Goal: Obtain resource: Find contact information

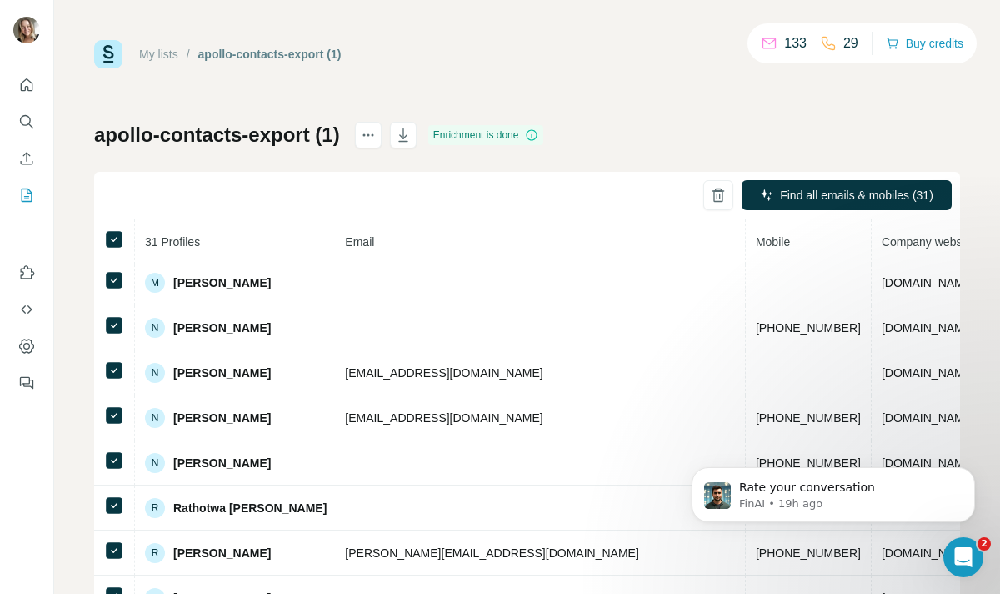
scroll to position [677, 639]
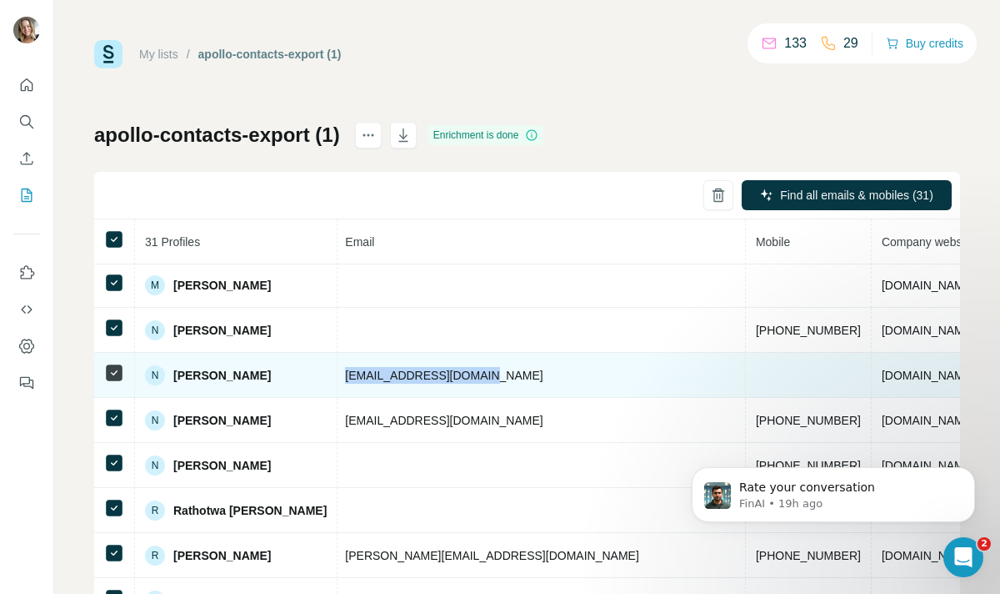
drag, startPoint x: 477, startPoint y: 368, endPoint x: 340, endPoint y: 362, distance: 136.9
click at [340, 362] on td "[EMAIL_ADDRESS][DOMAIN_NAME]" at bounding box center [540, 375] width 411 height 45
copy span "[EMAIL_ADDRESS][DOMAIN_NAME]"
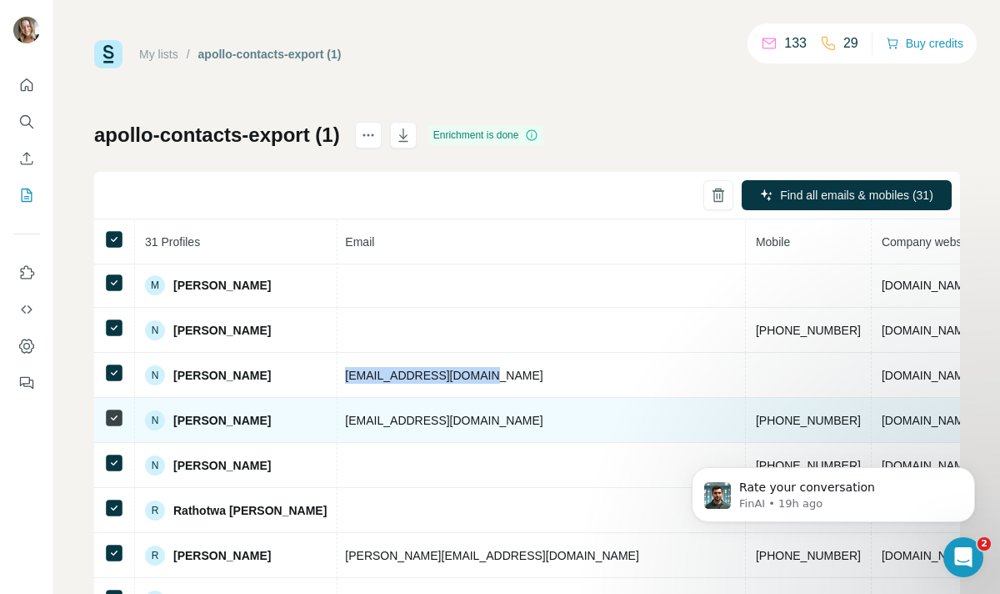
drag, startPoint x: 503, startPoint y: 428, endPoint x: 321, endPoint y: 422, distance: 181.8
click at [335, 422] on td "[EMAIL_ADDRESS][DOMAIN_NAME]" at bounding box center [540, 420] width 411 height 45
copy span "[EMAIL_ADDRESS][DOMAIN_NAME]"
drag, startPoint x: 629, startPoint y: 419, endPoint x: 538, endPoint y: 419, distance: 91.7
click at [746, 419] on td "[PHONE_NUMBER]" at bounding box center [809, 420] width 126 height 45
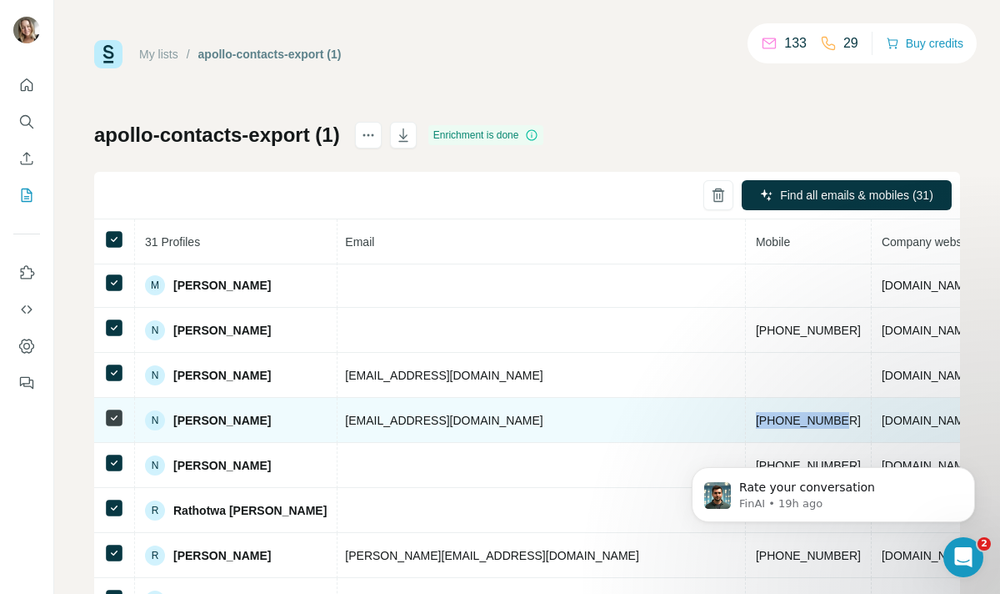
copy span "[PHONE_NUMBER]"
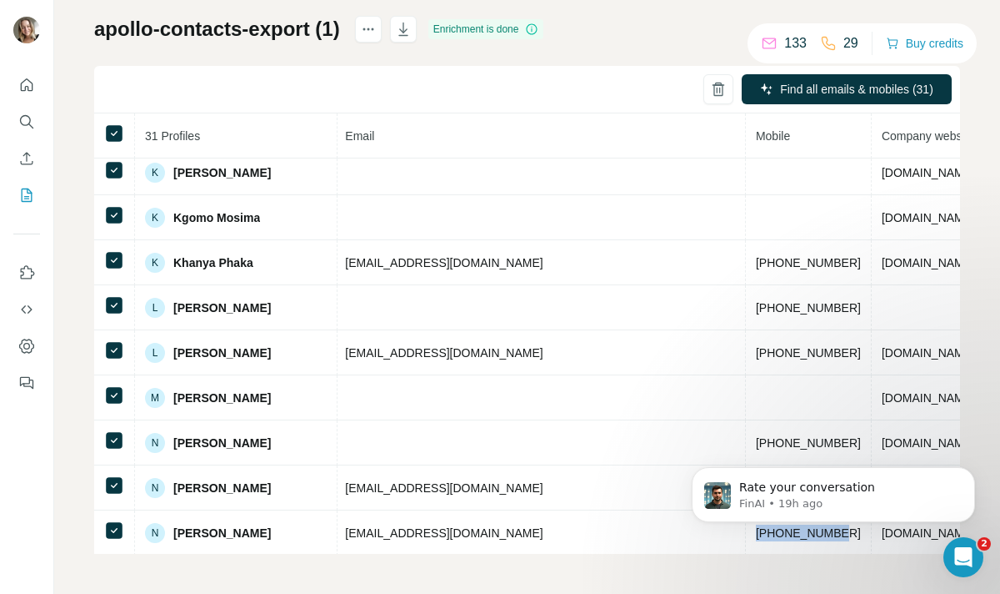
scroll to position [452, 639]
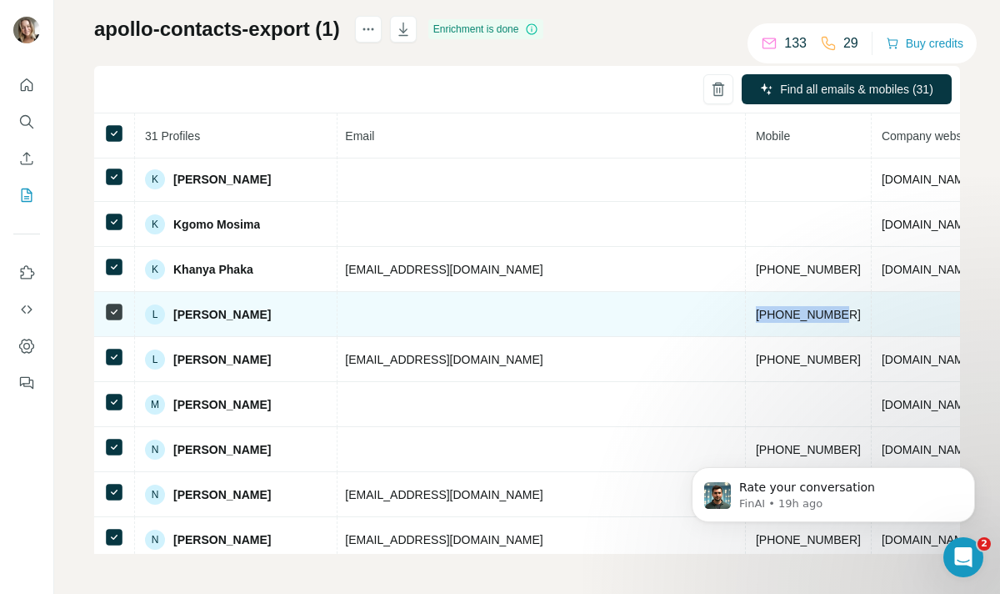
drag, startPoint x: 622, startPoint y: 312, endPoint x: 534, endPoint y: 313, distance: 88.4
click at [746, 313] on td "[PHONE_NUMBER]" at bounding box center [809, 314] width 126 height 45
copy span "[PHONE_NUMBER]"
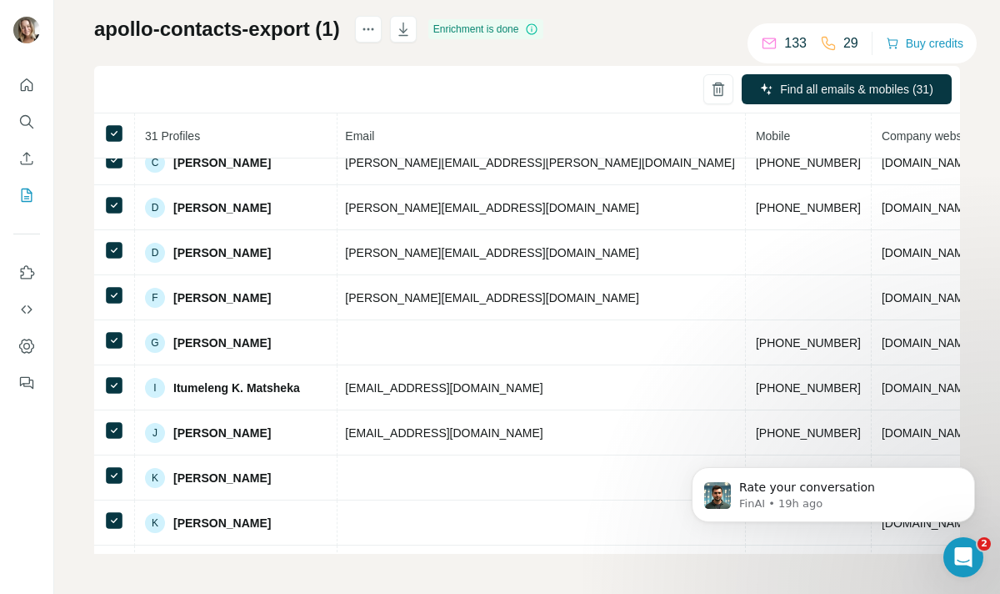
scroll to position [0, 639]
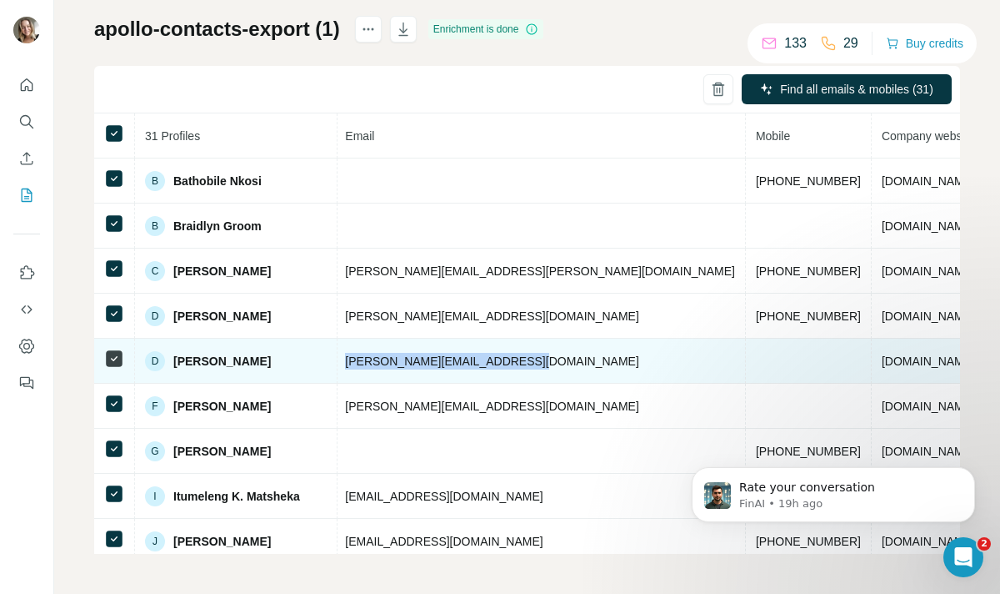
drag, startPoint x: 510, startPoint y: 362, endPoint x: 344, endPoint y: 344, distance: 166.8
click at [344, 345] on td "[PERSON_NAME][EMAIL_ADDRESS][DOMAIN_NAME]" at bounding box center [540, 360] width 411 height 45
copy span "[PERSON_NAME][EMAIL_ADDRESS][DOMAIN_NAME]"
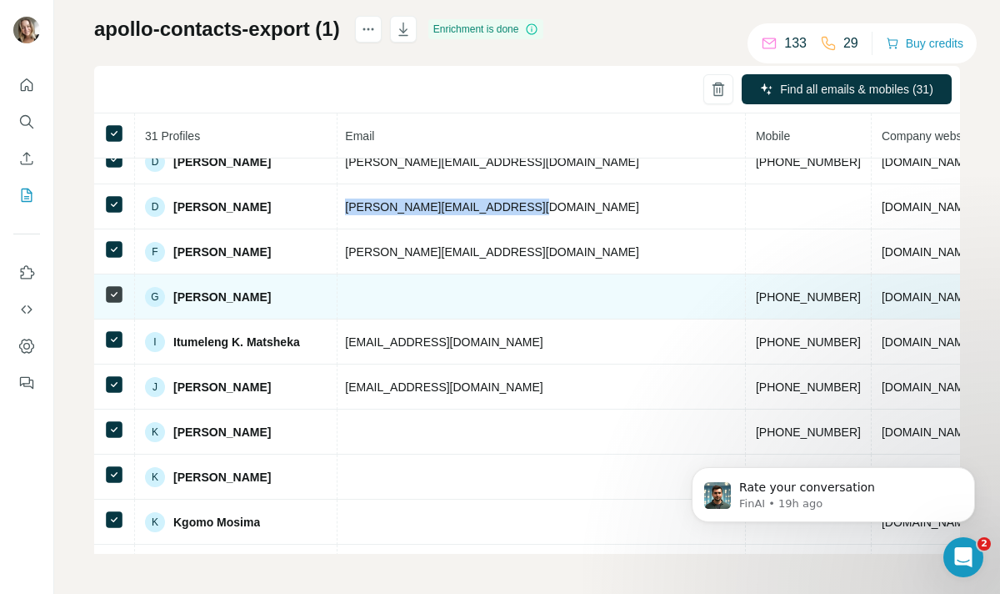
scroll to position [163, 639]
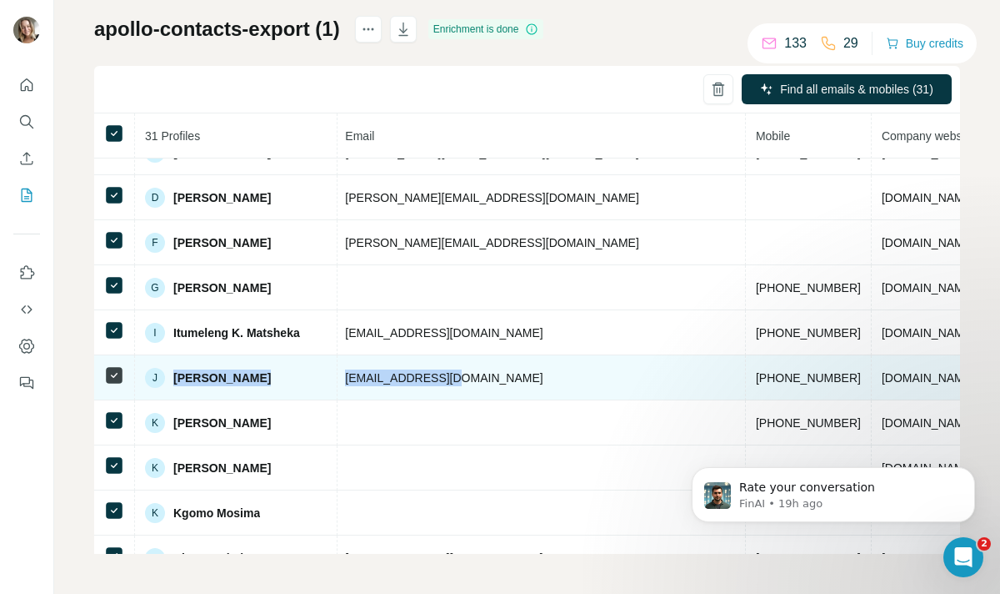
drag, startPoint x: 444, startPoint y: 375, endPoint x: 306, endPoint y: 367, distance: 137.8
click at [306, 367] on tr "[PERSON_NAME] Found Value Logistics [EMAIL_ADDRESS][DOMAIN_NAME] [PHONE_NUMBER]…" at bounding box center [324, 377] width 1738 height 45
click at [454, 383] on td "[EMAIL_ADDRESS][DOMAIN_NAME]" at bounding box center [540, 377] width 411 height 45
drag, startPoint x: 454, startPoint y: 379, endPoint x: 319, endPoint y: 377, distance: 134.2
click at [335, 377] on td "[EMAIL_ADDRESS][DOMAIN_NAME]" at bounding box center [540, 377] width 411 height 45
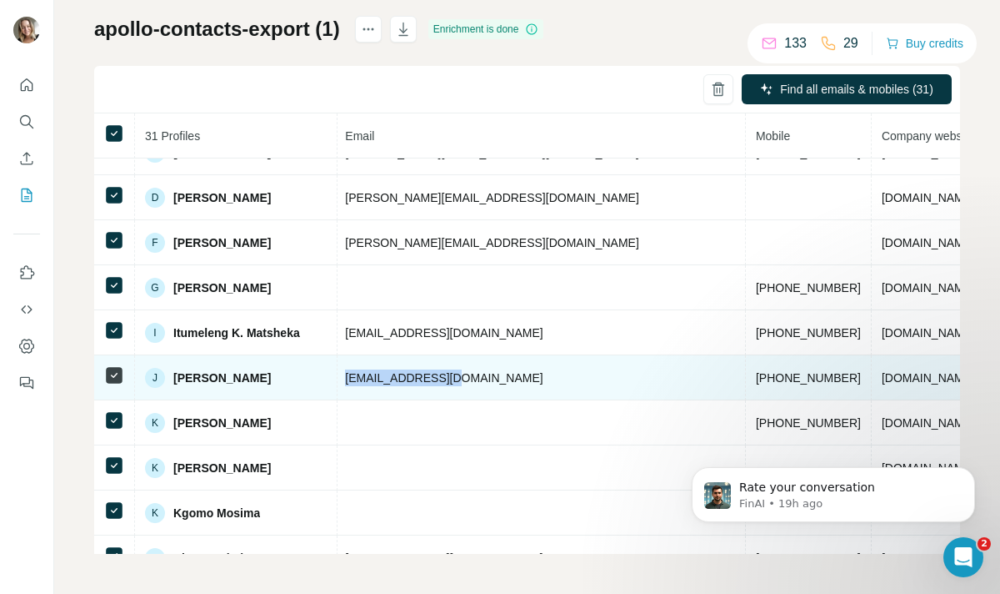
copy span "[EMAIL_ADDRESS][DOMAIN_NAME]"
drag, startPoint x: 622, startPoint y: 378, endPoint x: 537, endPoint y: 378, distance: 85.0
click at [746, 378] on td "[PHONE_NUMBER]" at bounding box center [809, 377] width 126 height 45
copy span "[PHONE_NUMBER]"
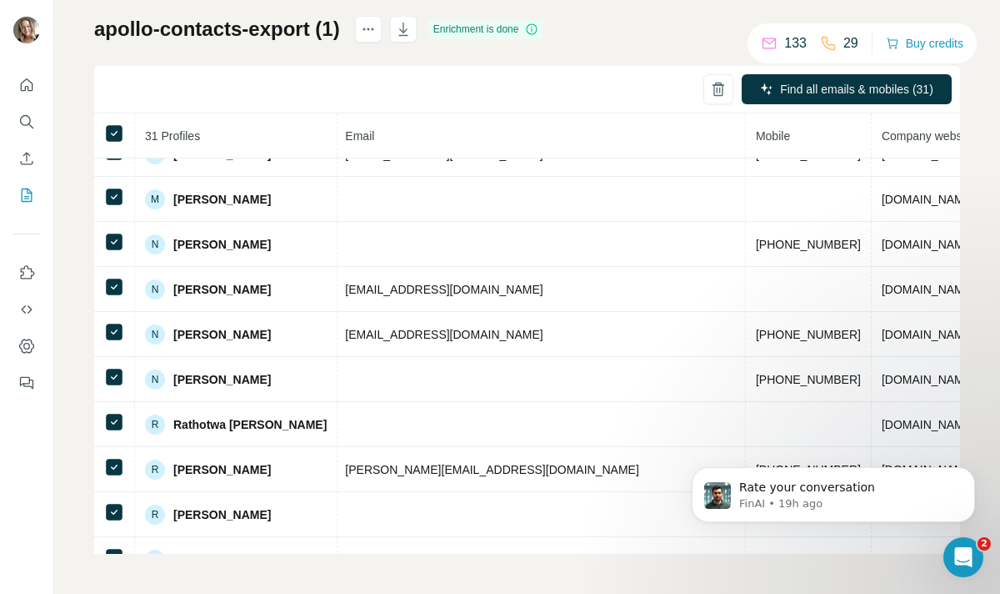
scroll to position [662, 639]
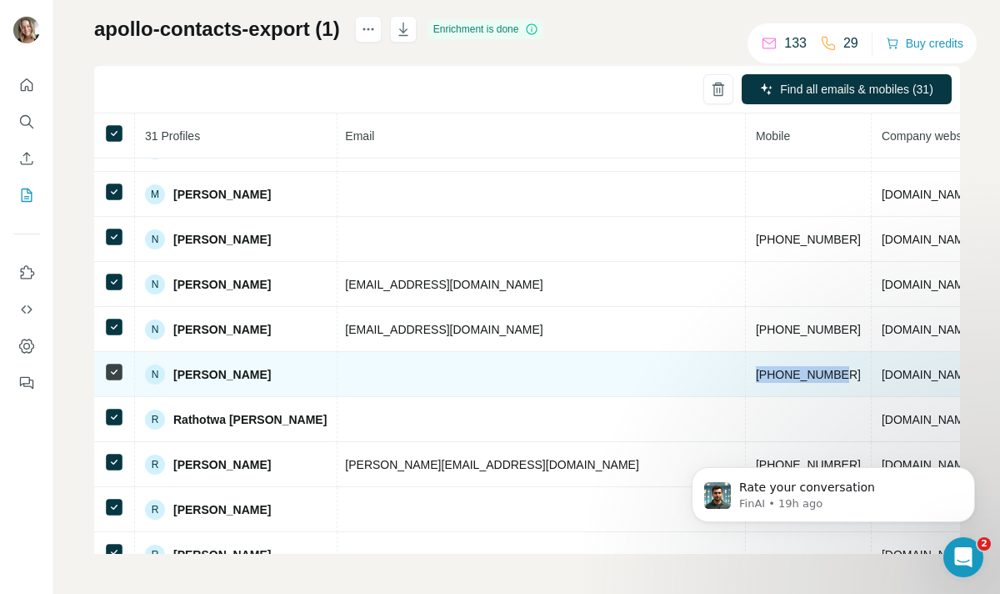
drag, startPoint x: 622, startPoint y: 373, endPoint x: 539, endPoint y: 374, distance: 83.4
click at [746, 374] on td "[PHONE_NUMBER]" at bounding box center [809, 374] width 126 height 45
copy span "[PHONE_NUMBER]"
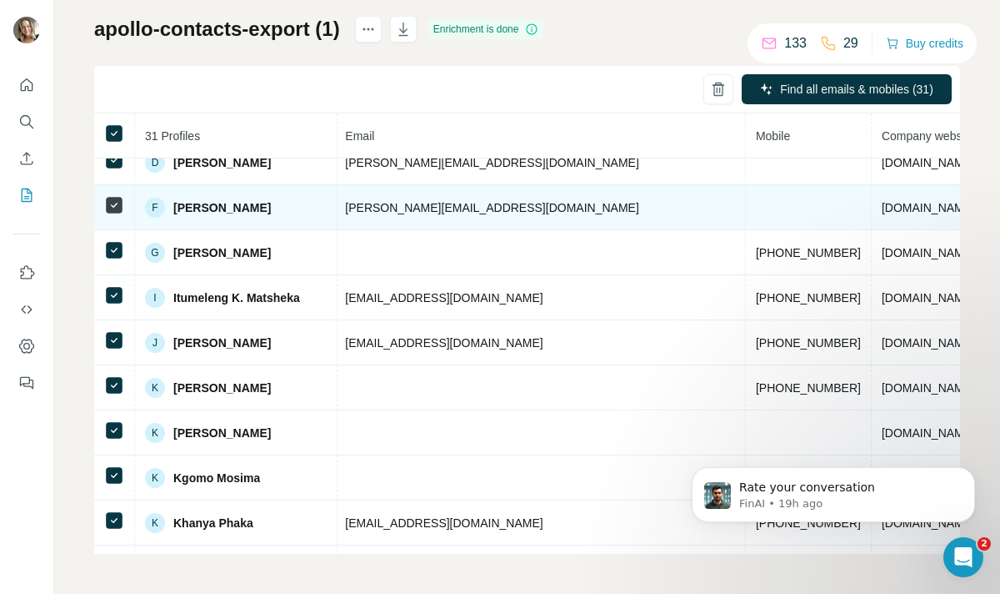
scroll to position [200, 639]
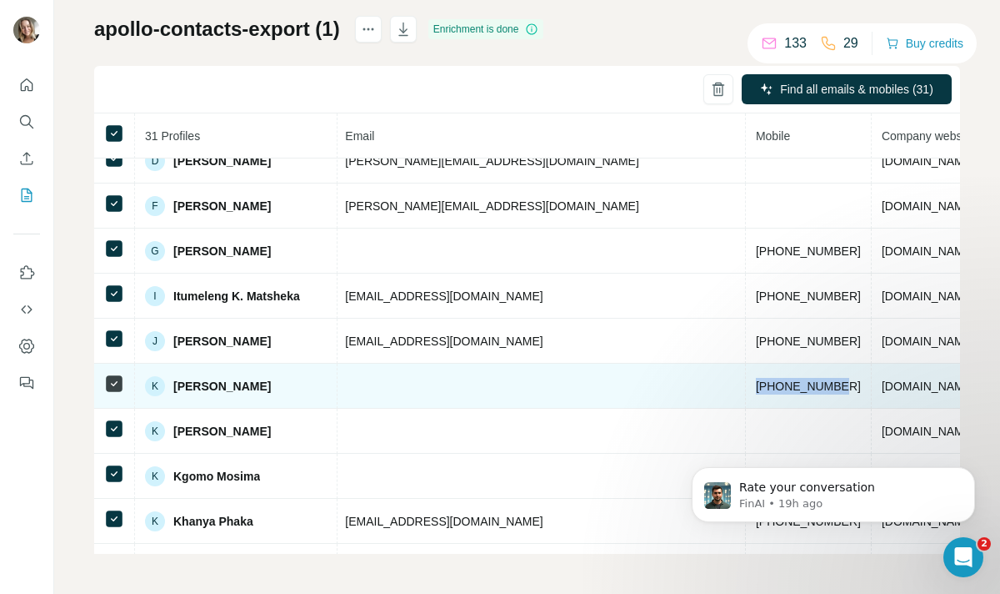
drag, startPoint x: 626, startPoint y: 386, endPoint x: 535, endPoint y: 383, distance: 90.9
click at [746, 383] on td "[PHONE_NUMBER]" at bounding box center [809, 385] width 126 height 45
copy span "[PHONE_NUMBER]"
